Goal: Information Seeking & Learning: Check status

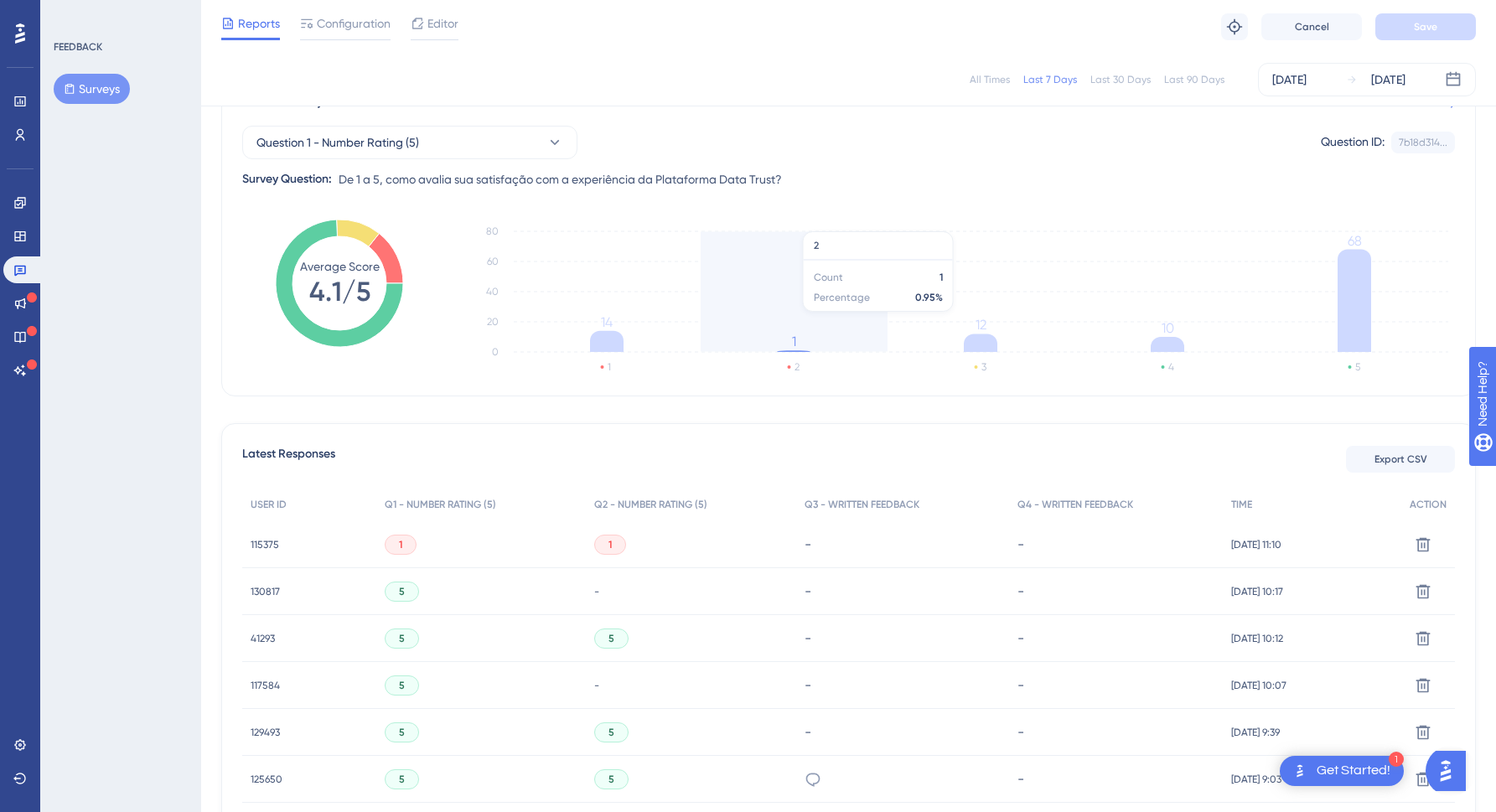
scroll to position [158, 0]
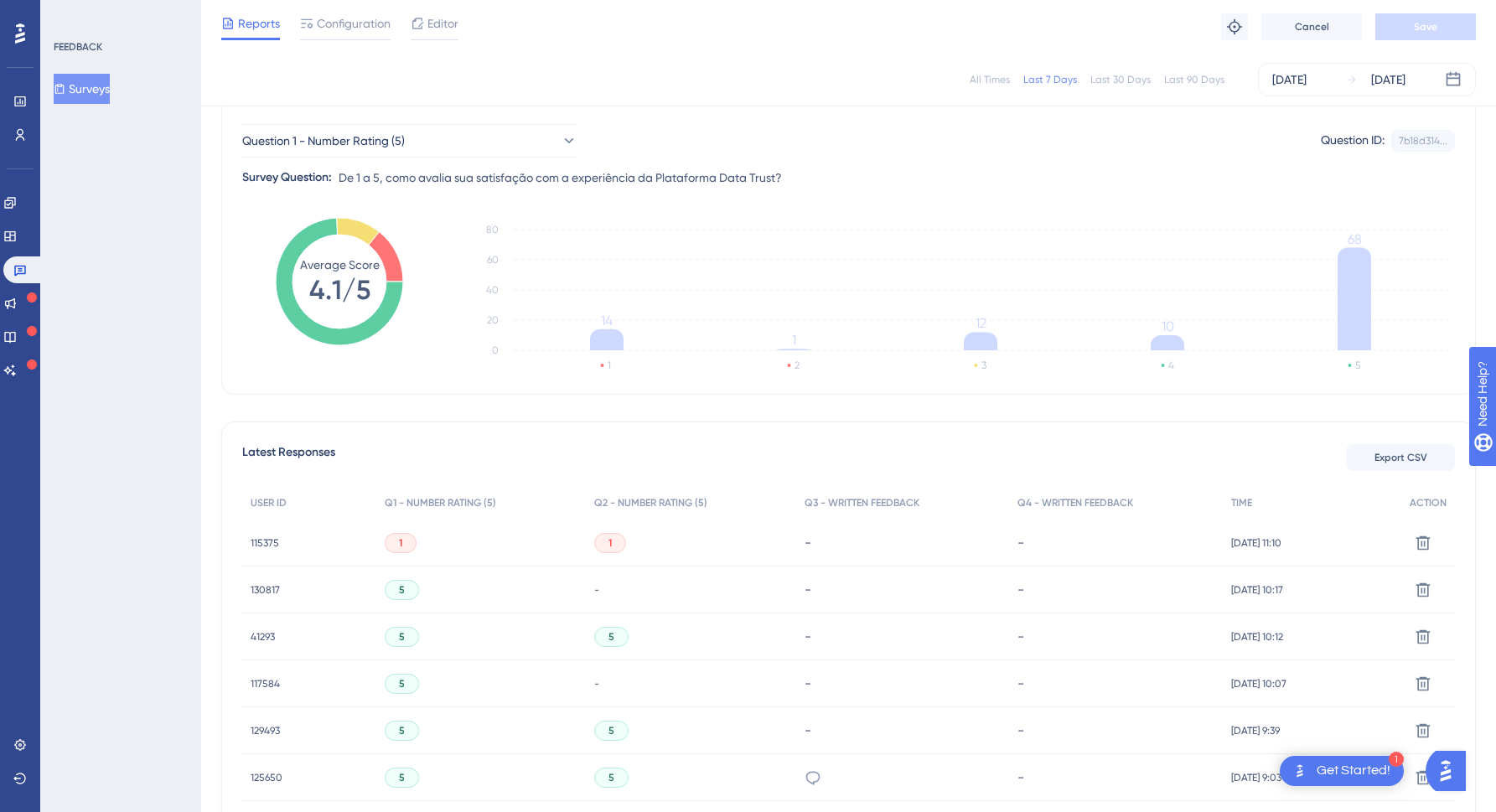
click at [1025, 161] on div "Question 1 - Number Rating (5) Question ID: 7b18d314... Copy Survey Question: D…" at bounding box center [848, 149] width 1213 height 77
